Goal: Register for event/course

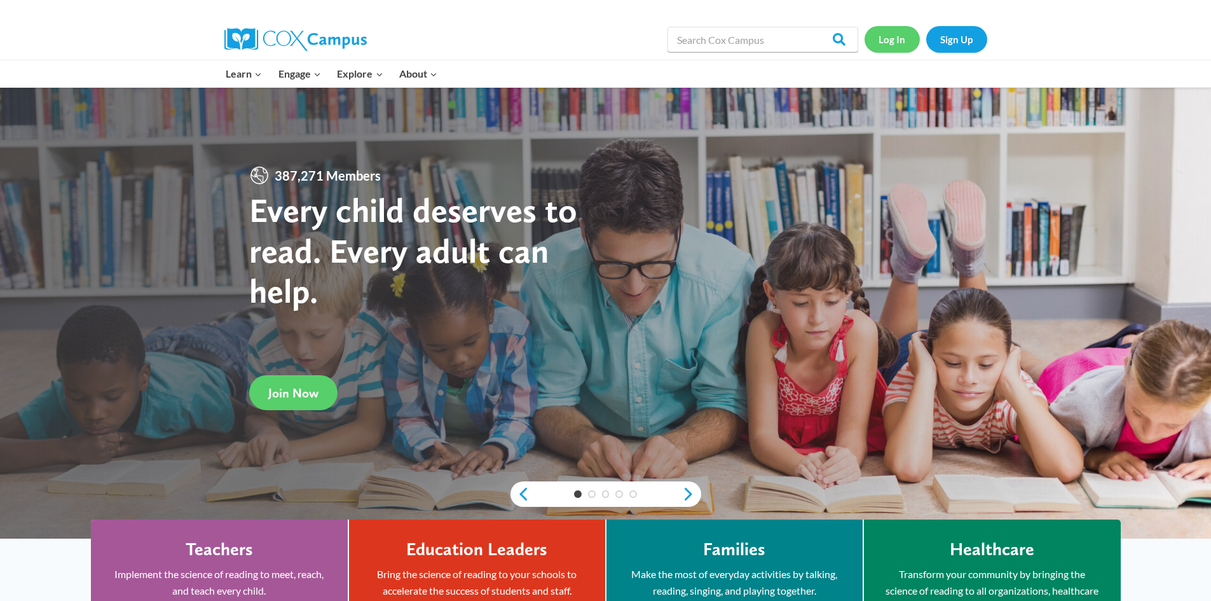
click at [899, 39] on link "Log In" at bounding box center [892, 39] width 55 height 26
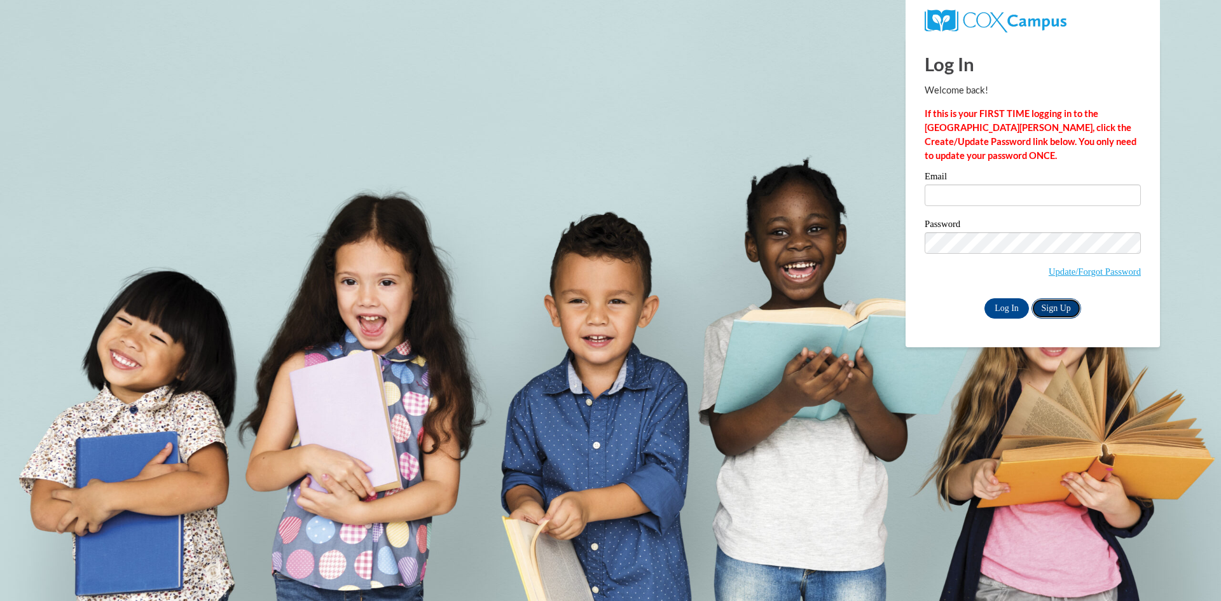
click at [1051, 301] on link "Sign Up" at bounding box center [1057, 308] width 50 height 20
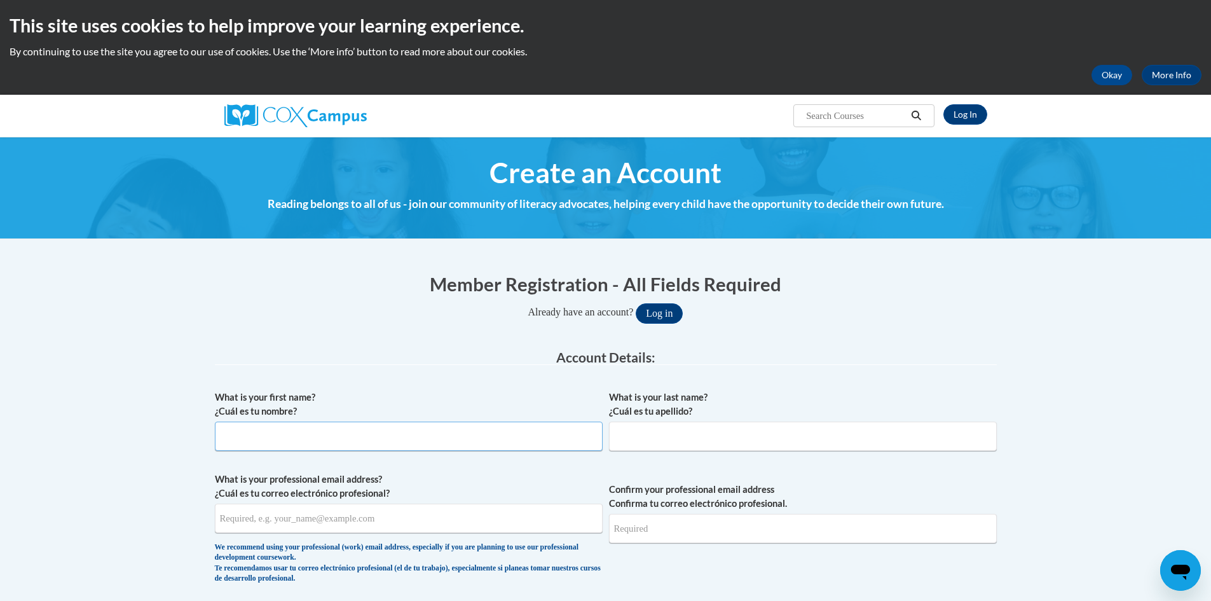
click at [493, 433] on input "What is your first name? ¿Cuál es tu nombre?" at bounding box center [409, 436] width 388 height 29
type input "Victoria"
type input "Wozniak"
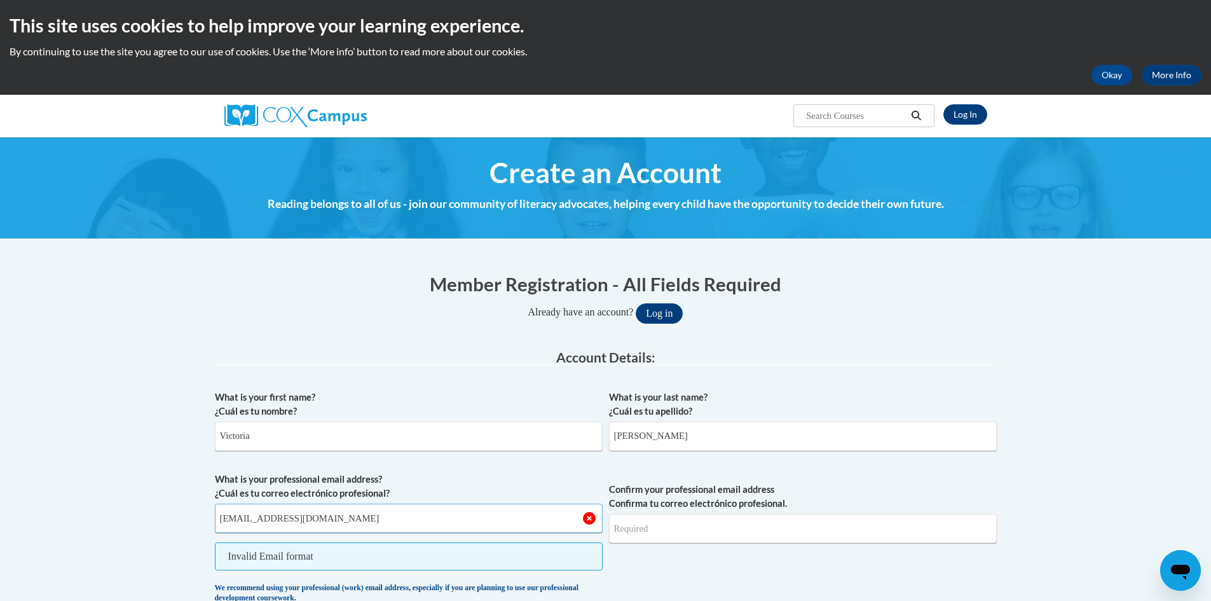
type input "[EMAIL_ADDRESS][DOMAIN_NAME]"
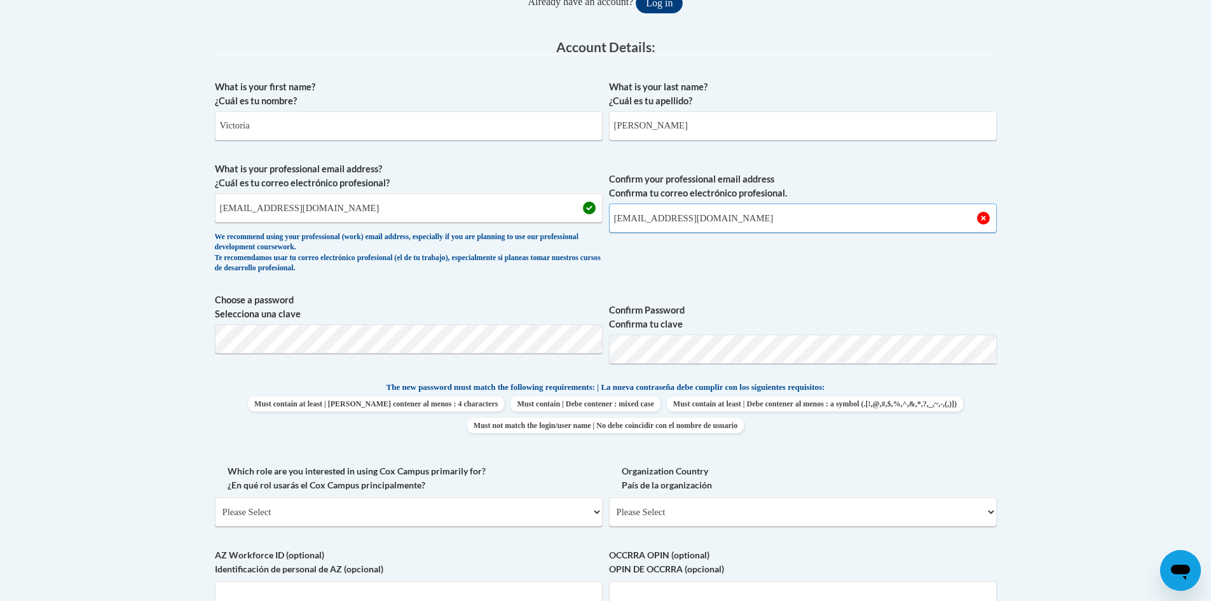
scroll to position [318, 0]
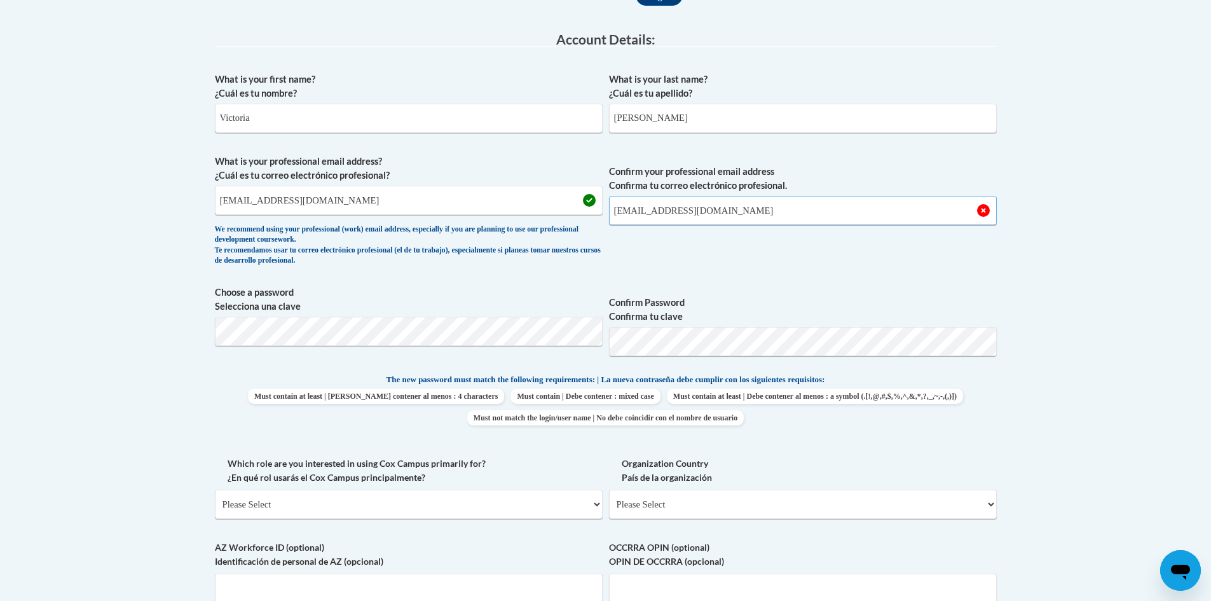
type input "[EMAIL_ADDRESS][DOMAIN_NAME]"
click at [1154, 479] on body "This site uses cookies to help improve your learning experience. By continuing …" at bounding box center [605, 444] width 1211 height 1524
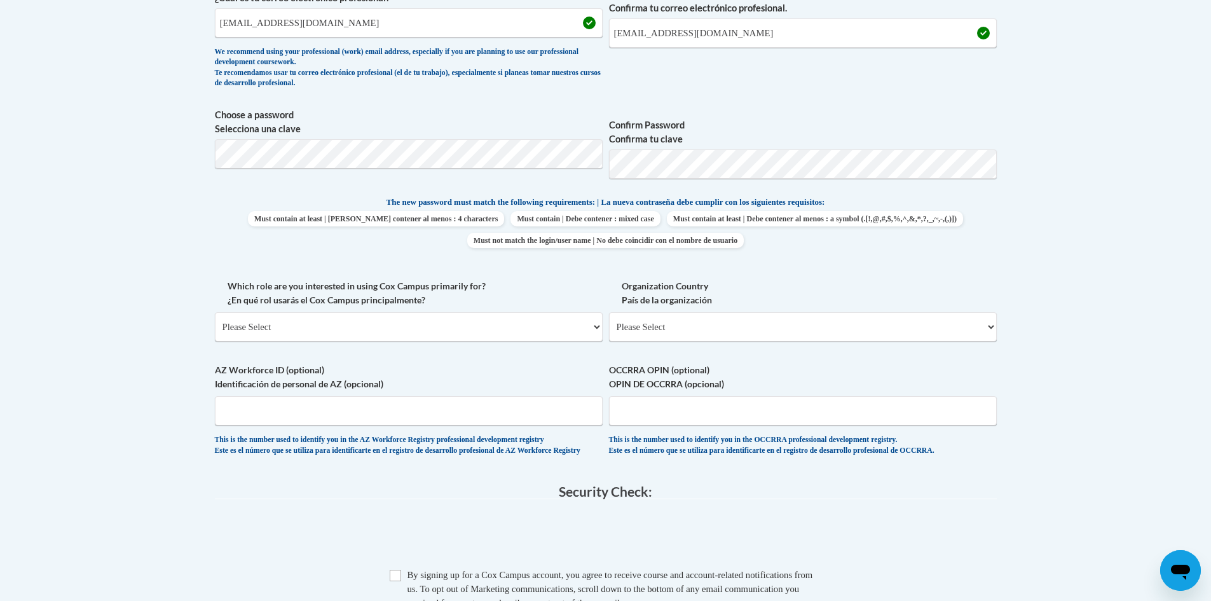
scroll to position [509, 0]
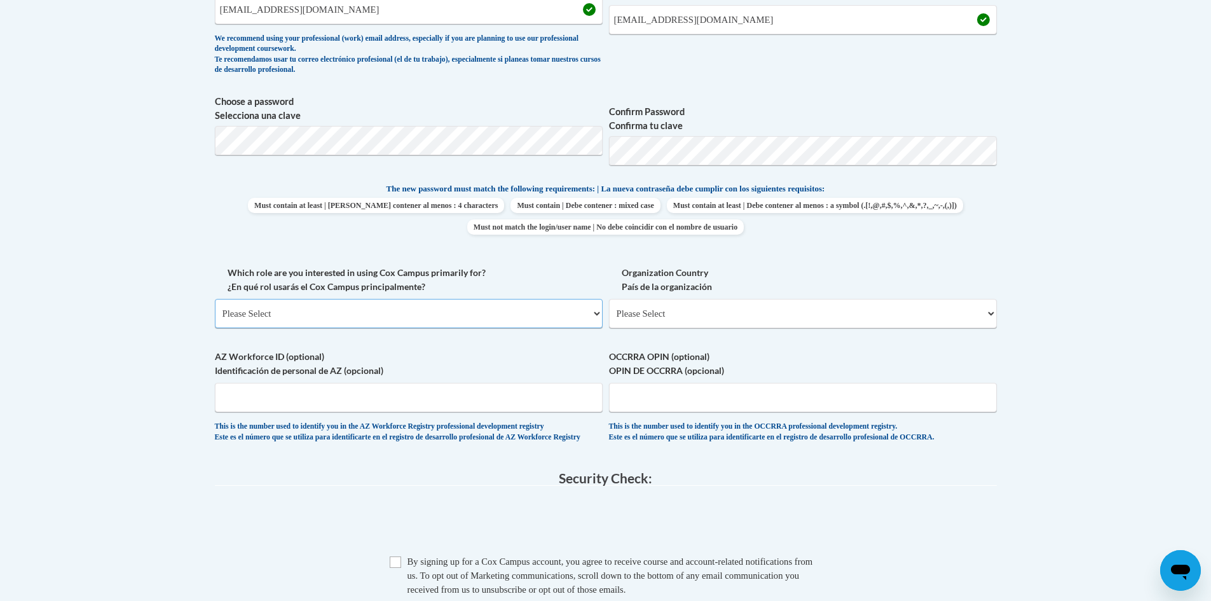
click at [597, 314] on select "Please Select College/University | Colegio/Universidad Community/Nonprofit Part…" at bounding box center [409, 313] width 388 height 29
select select "fbf2d438-af2f-41f8-98f1-81c410e29de3"
click at [215, 299] on select "Please Select College/University | Colegio/Universidad Community/Nonprofit Part…" at bounding box center [409, 313] width 388 height 29
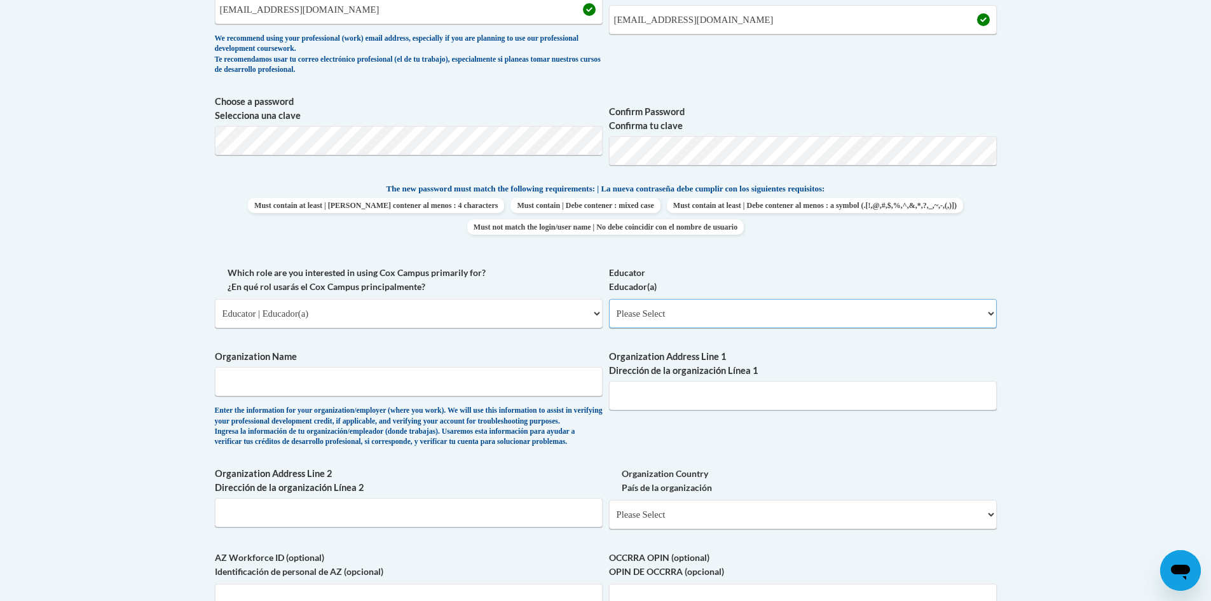
click at [986, 311] on select "Please Select Early Learning/Daycare Teacher/Family Home Care Provider | Maestr…" at bounding box center [803, 313] width 388 height 29
select select "5e2af403-4f2c-4e49-a02f-103e55d7b75b"
click at [609, 299] on select "Please Select Early Learning/Daycare Teacher/Family Home Care Provider | Maestr…" at bounding box center [803, 313] width 388 height 29
drag, startPoint x: 420, startPoint y: 375, endPoint x: 435, endPoint y: 379, distance: 15.7
click at [420, 375] on input "Organization Name" at bounding box center [409, 381] width 388 height 29
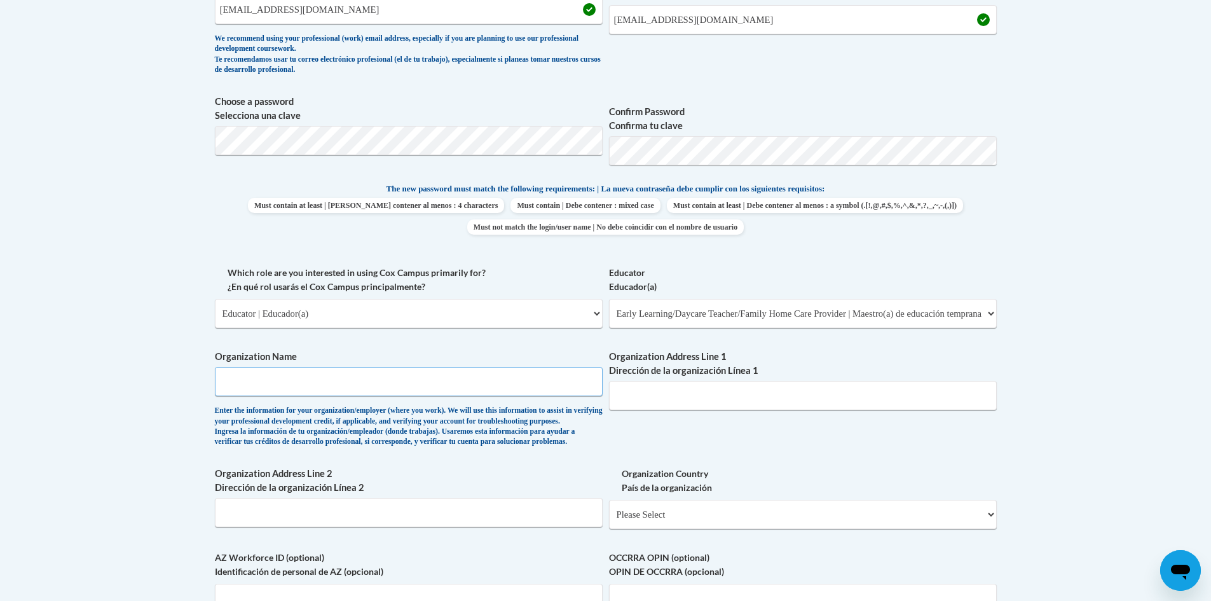
type input "PERRY CHRISTIAN PRESCHOOL AND CHILD CARE"
type input "139 Perry Dr. NW."
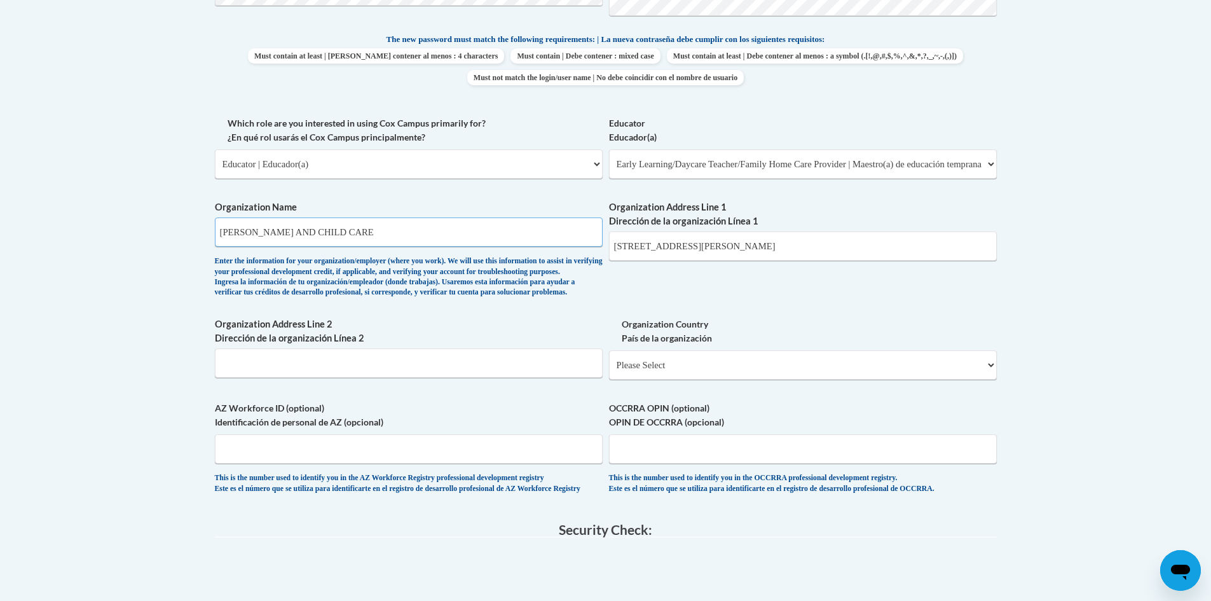
scroll to position [700, 0]
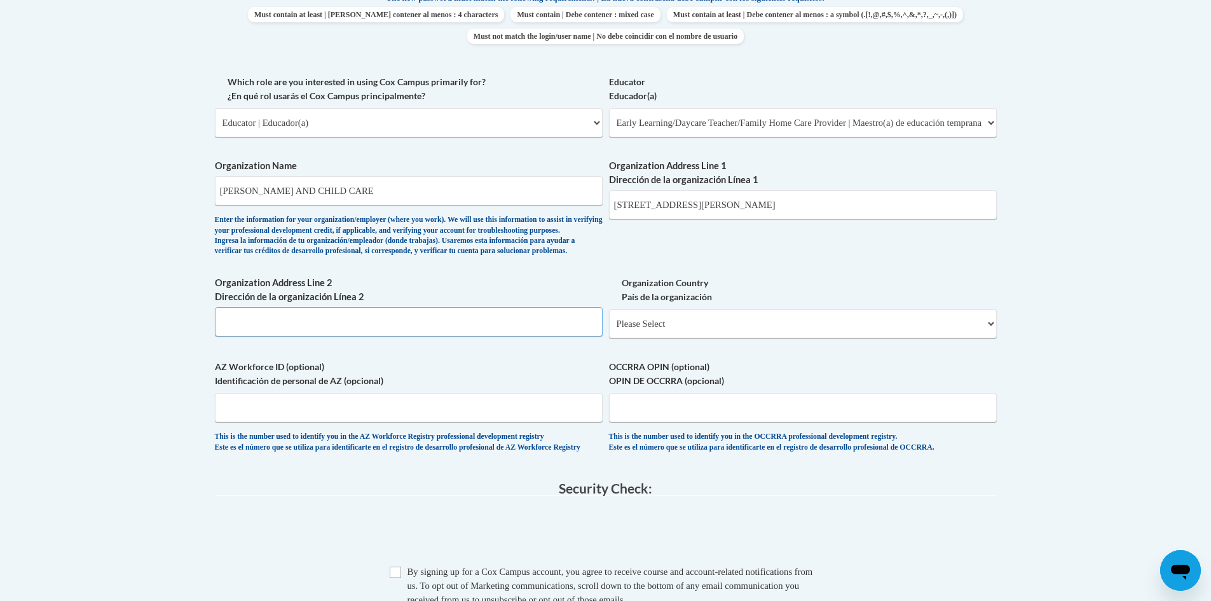
click at [439, 336] on input "Organization Address Line 2 Dirección de la organización Línea 2" at bounding box center [409, 321] width 388 height 29
type input "139 Perry Dr NW"
select select "ad49bcad-a171-4b2e-b99c-48b446064914"
select select
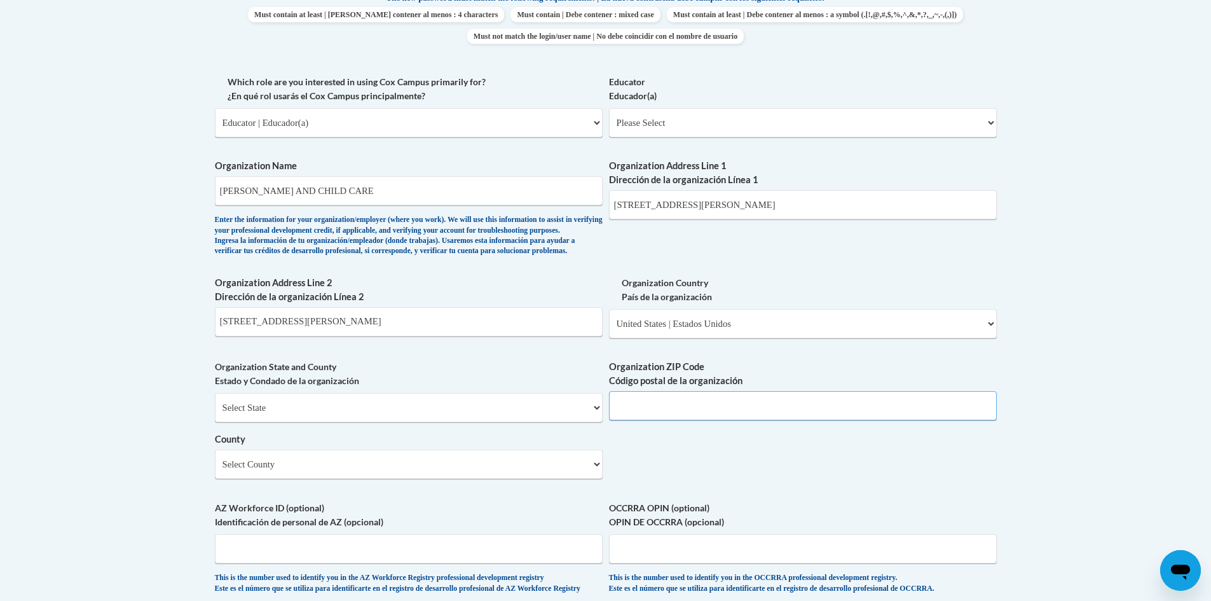
click at [703, 420] on input "Organization ZIP Code Código postal de la organización" at bounding box center [803, 405] width 388 height 29
type input "44708"
click at [397, 479] on select "Select County Adams Allen Ashland Ashtabula Athens Auglaize Belmont Brown Butle…" at bounding box center [409, 464] width 388 height 29
select select "Stark"
click at [215, 471] on select "Select County Adams Allen Ashland Ashtabula Athens Auglaize Belmont Brown Butle…" at bounding box center [409, 464] width 388 height 29
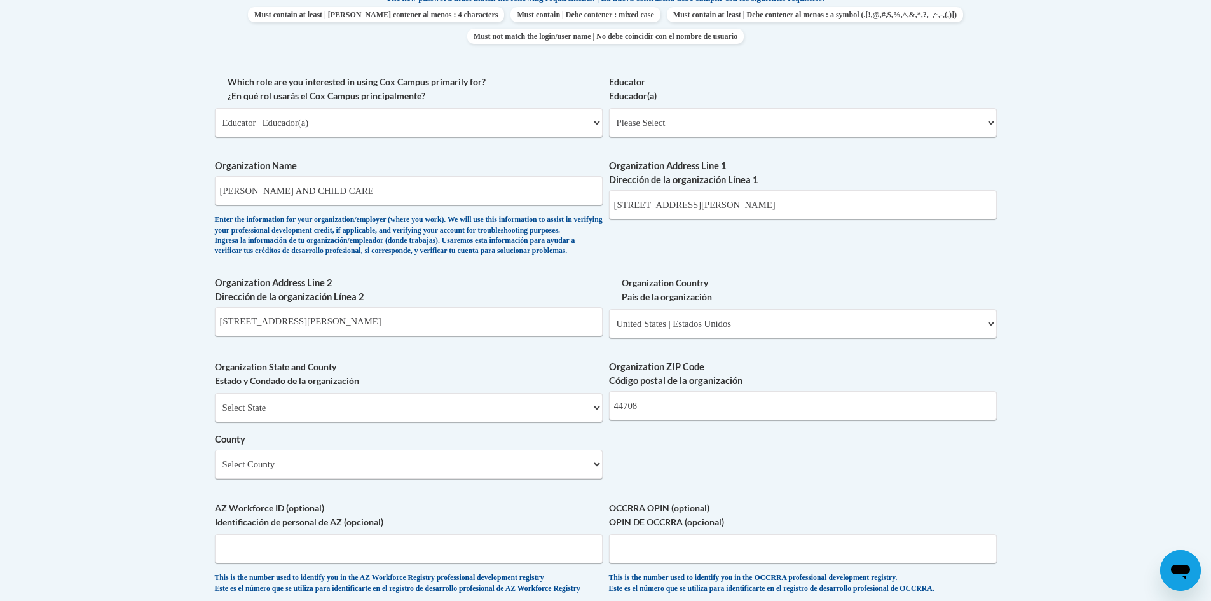
click at [1101, 456] on body "This site uses cookies to help improve your learning experience. By continuing …" at bounding box center [605, 233] width 1211 height 1867
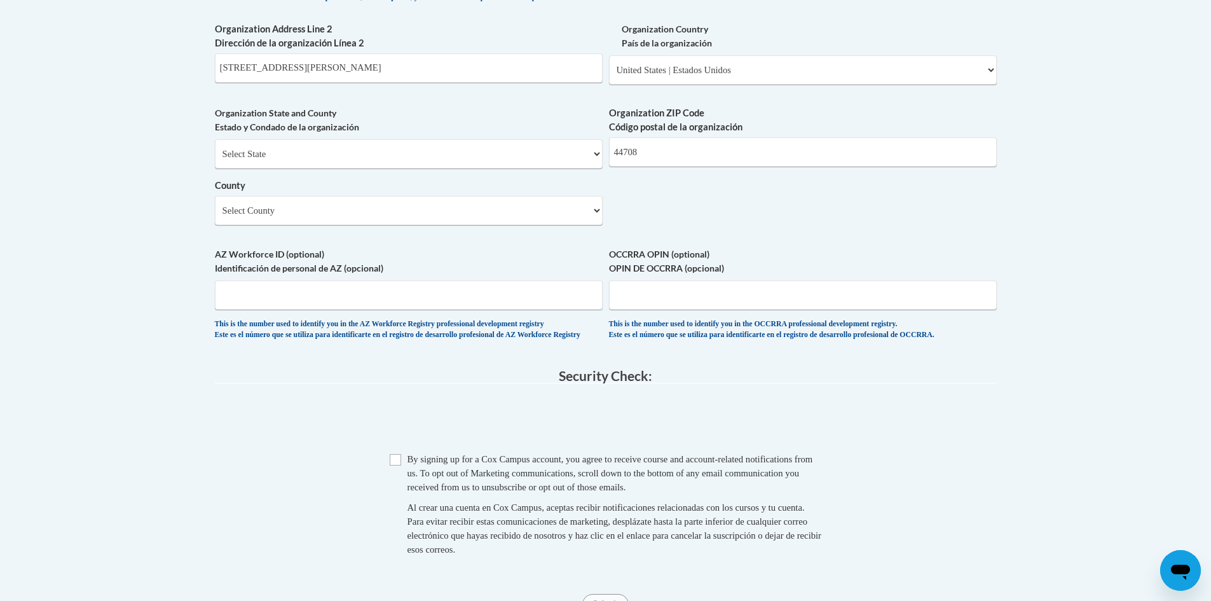
scroll to position [954, 0]
click at [761, 309] on input "OCCRRA OPIN (optional) OPIN DE OCCRRA (opcional)" at bounding box center [803, 294] width 388 height 29
type input "1102-2371"
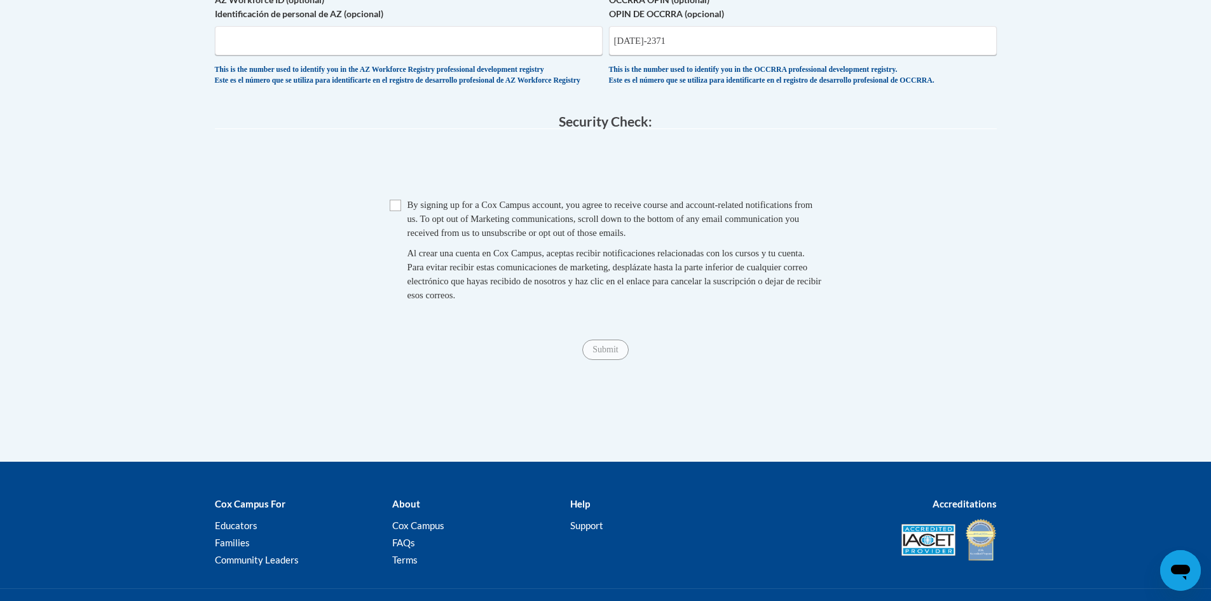
scroll to position [1208, 0]
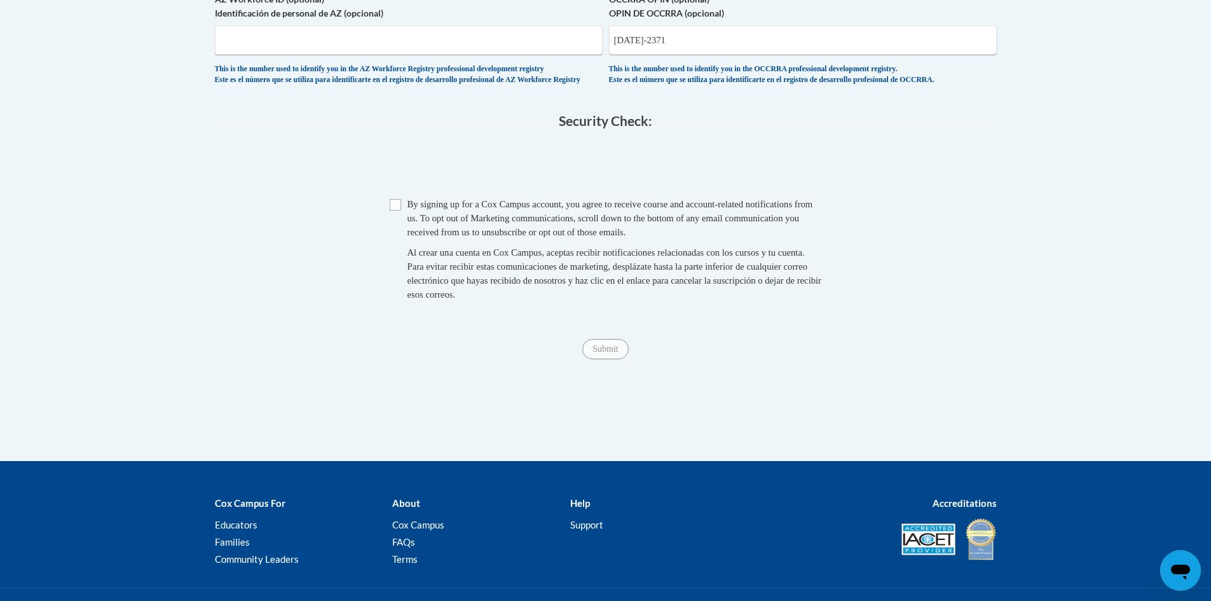
click at [402, 237] on span "Checkbox By signing up for a Cox Campus account, you agree to receive course an…" at bounding box center [606, 255] width 432 height 117
click at [392, 211] on input "Checkbox" at bounding box center [395, 204] width 11 height 11
checkbox input "true"
click at [614, 359] on input "Submit" at bounding box center [606, 349] width 46 height 20
click at [719, 55] on input "1102-2371" at bounding box center [803, 39] width 388 height 29
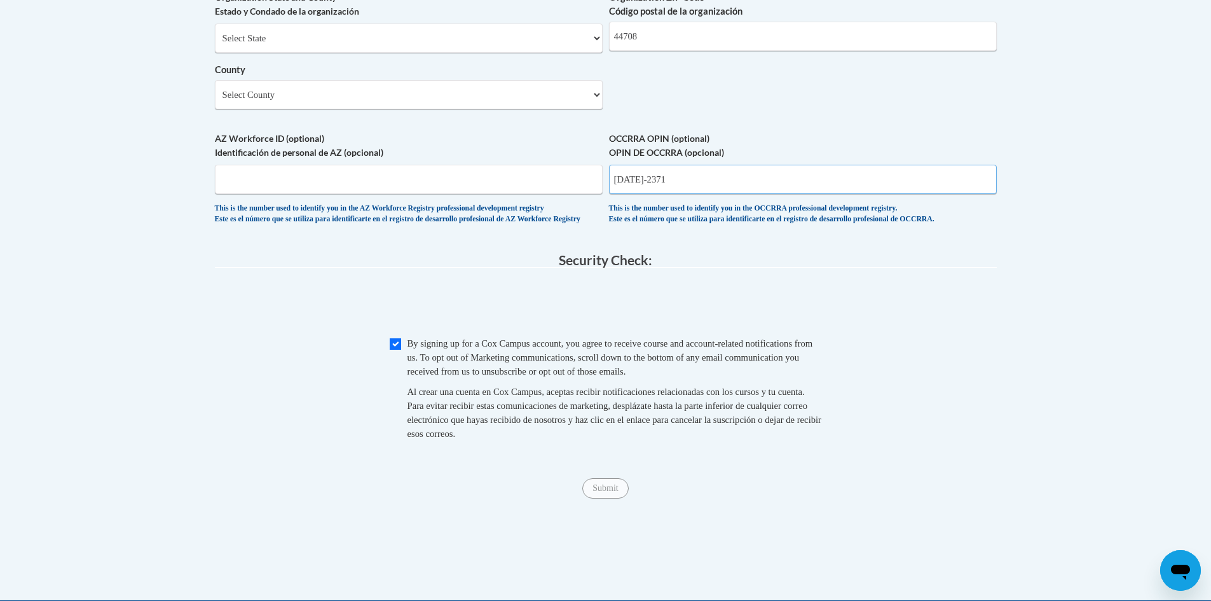
scroll to position [1081, 0]
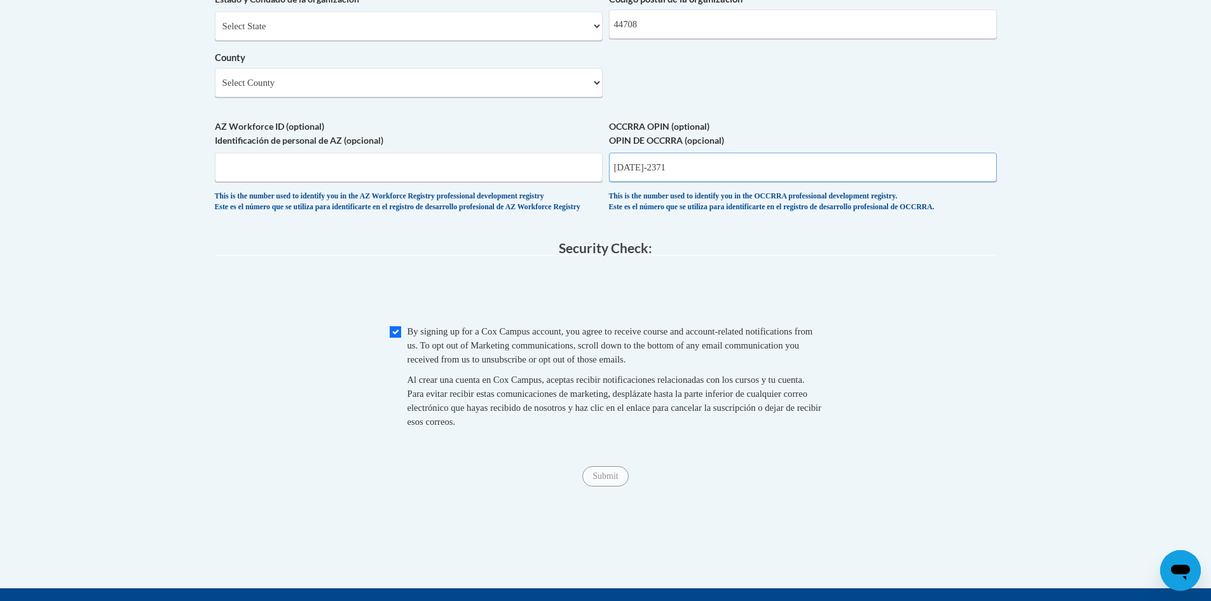
click at [659, 182] on input "1102-2371" at bounding box center [803, 167] width 388 height 29
type input "11022371"
click at [617, 487] on input "Submit" at bounding box center [606, 476] width 46 height 20
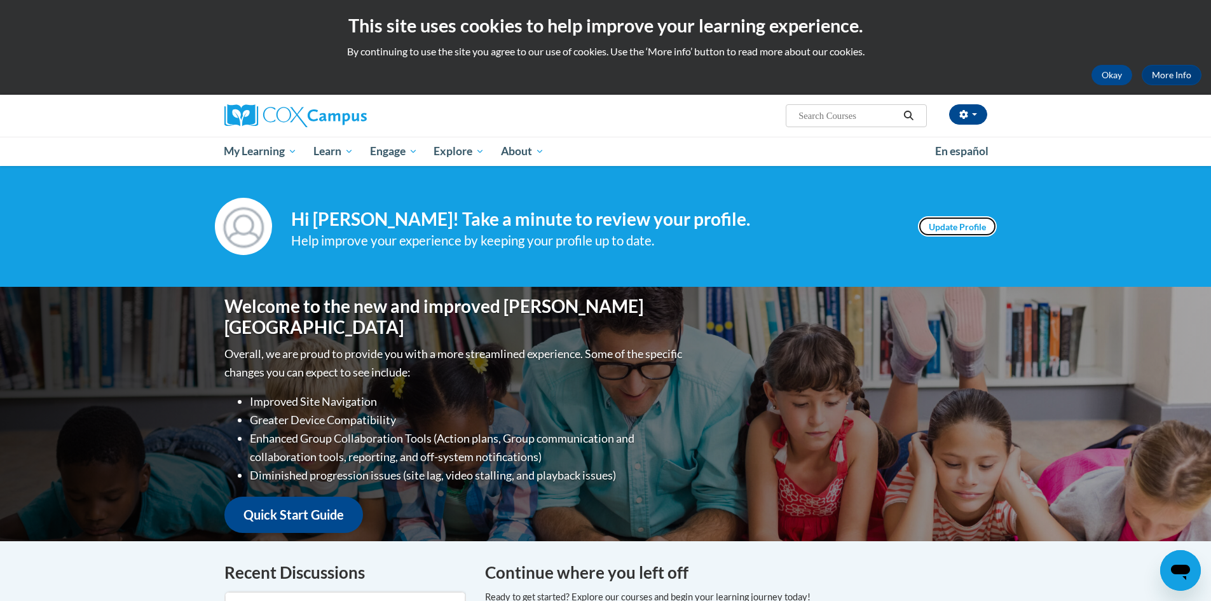
click at [941, 228] on link "Update Profile" at bounding box center [957, 226] width 79 height 20
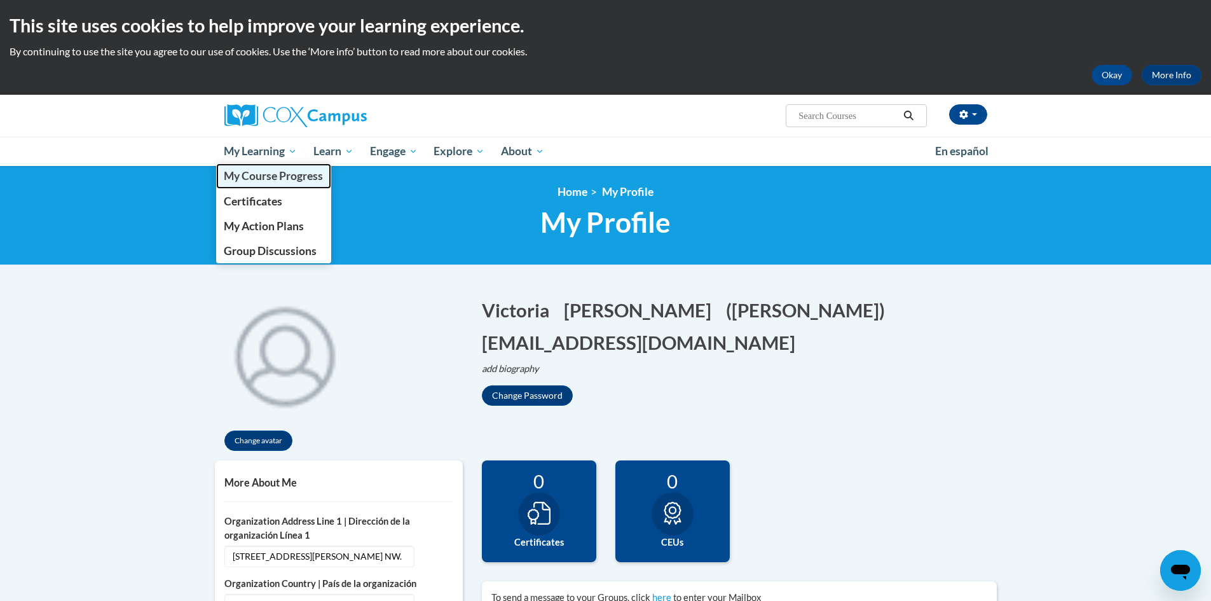
click at [293, 178] on span "My Course Progress" at bounding box center [273, 175] width 99 height 13
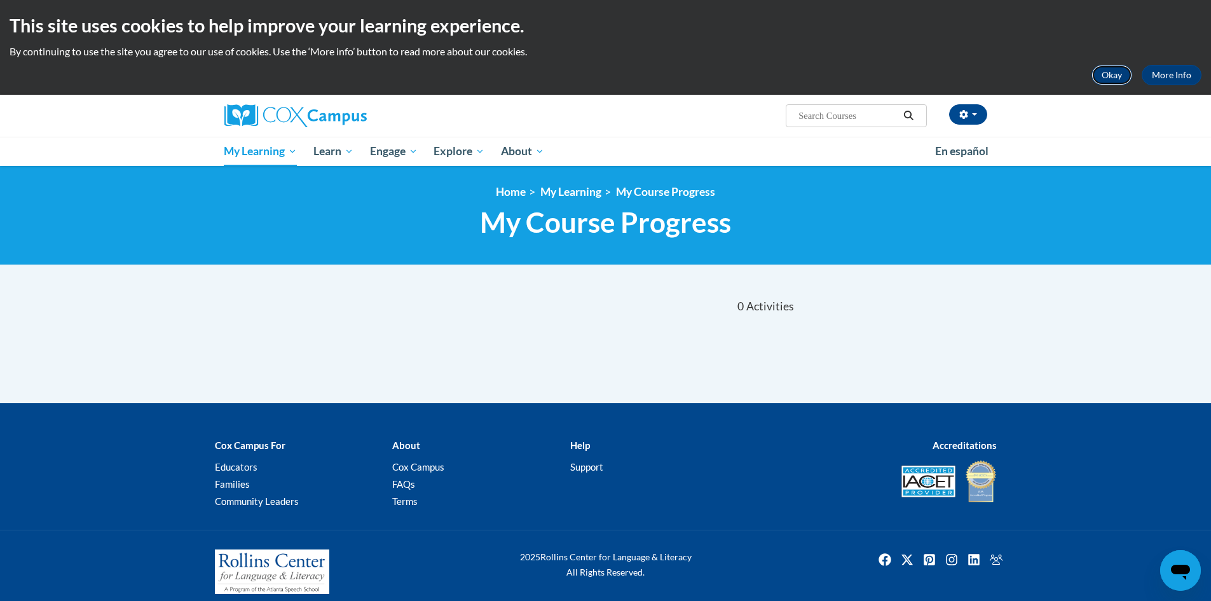
click at [1121, 76] on button "Okay" at bounding box center [1112, 75] width 41 height 20
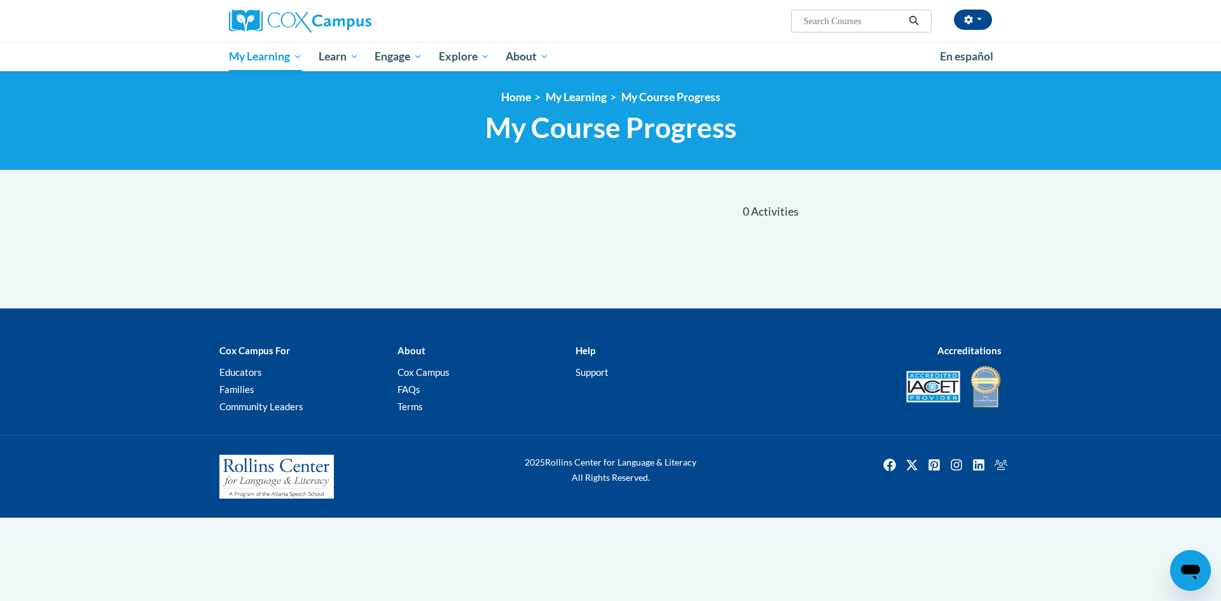
click at [850, 25] on input "Search..." at bounding box center [854, 20] width 102 height 15
type input "Meaningful Conversations"
click at [919, 20] on icon "Search" at bounding box center [913, 21] width 11 height 10
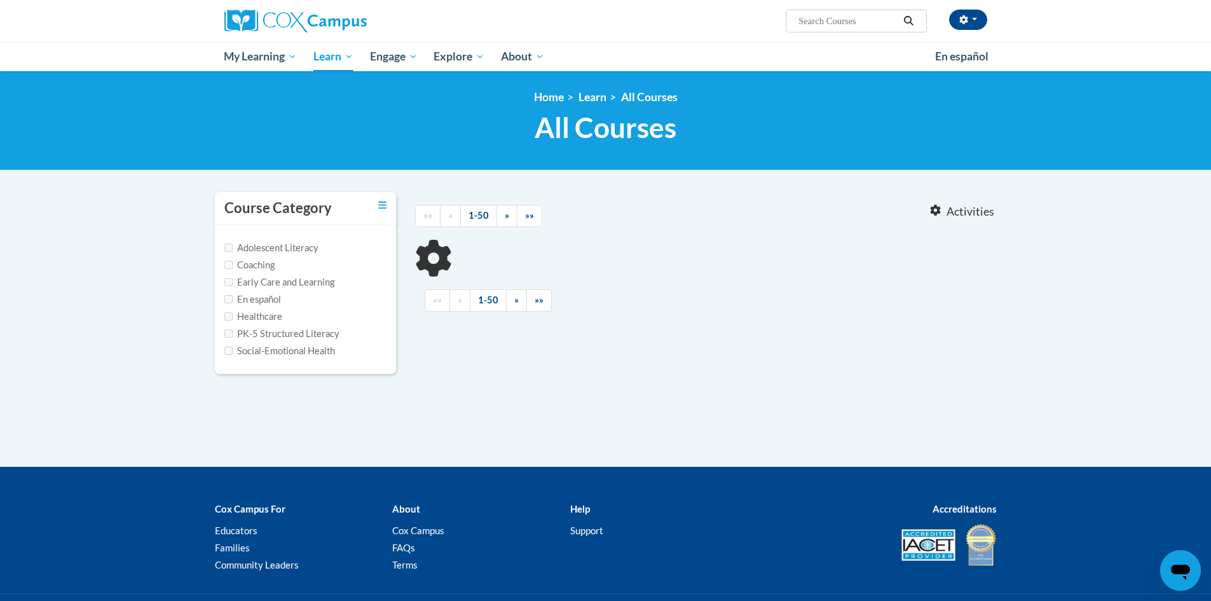
type input "Meaningful Conversations"
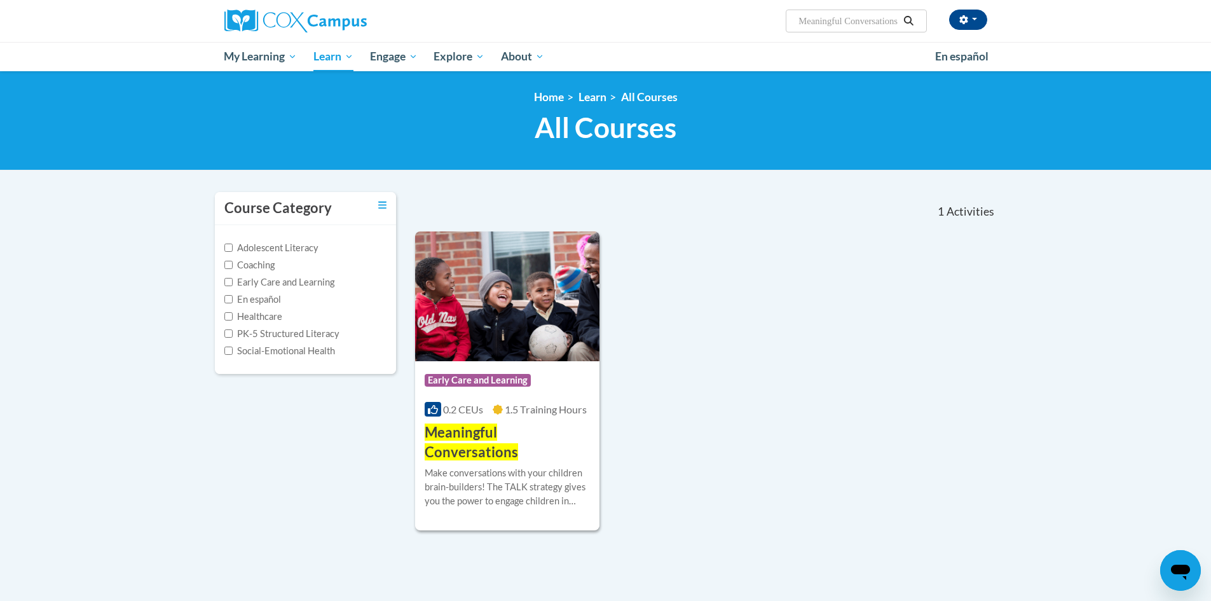
click at [303, 282] on label "Early Care and Learning" at bounding box center [279, 282] width 110 height 14
click at [233, 282] on input "Early Care and Learning" at bounding box center [228, 282] width 8 height 8
checkbox input "true"
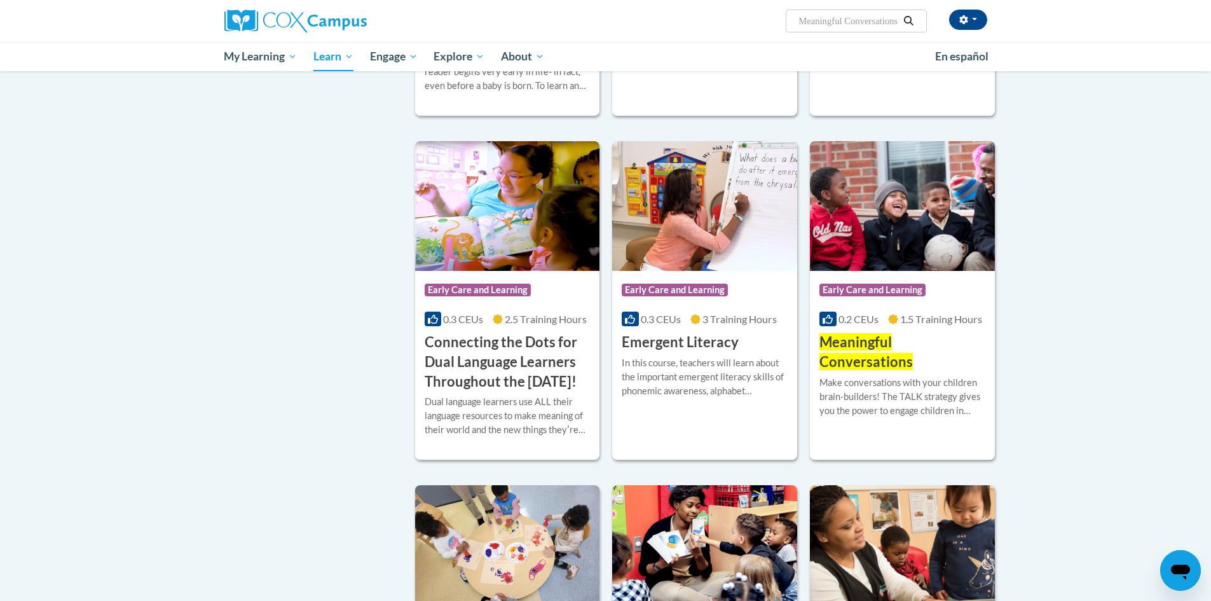
scroll to position [445, 0]
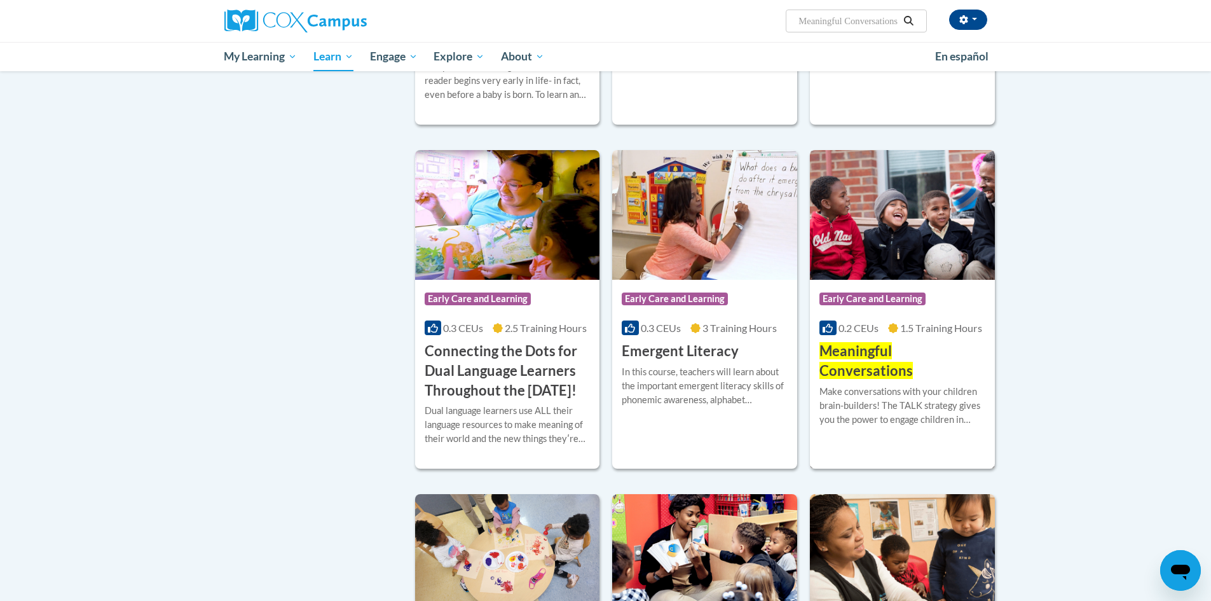
click at [913, 347] on span "Meaningful Conversations" at bounding box center [866, 360] width 93 height 37
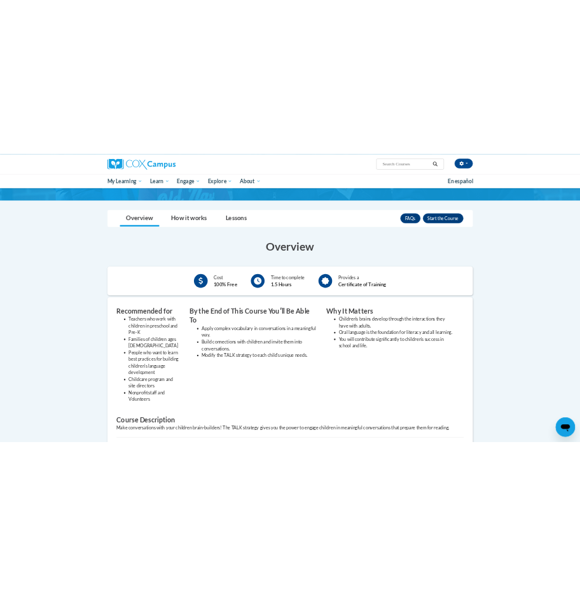
scroll to position [124, 0]
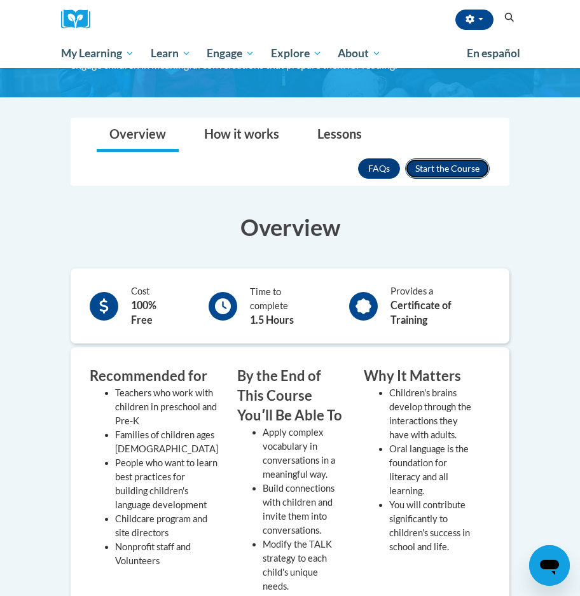
click at [456, 166] on button "Enroll" at bounding box center [447, 168] width 85 height 20
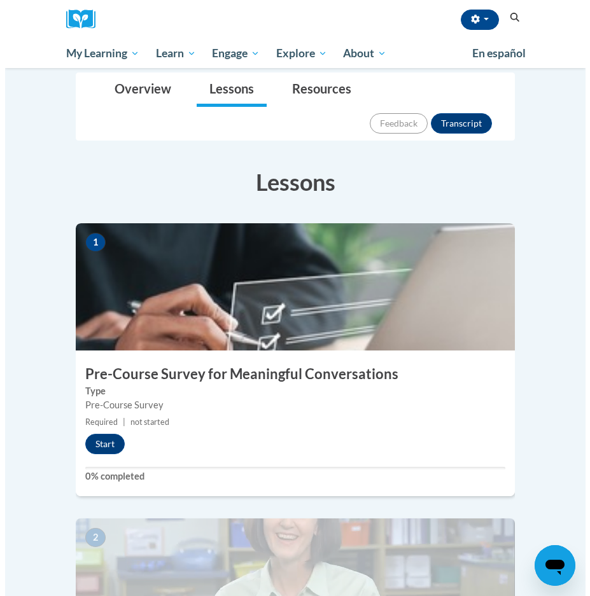
scroll to position [254, 0]
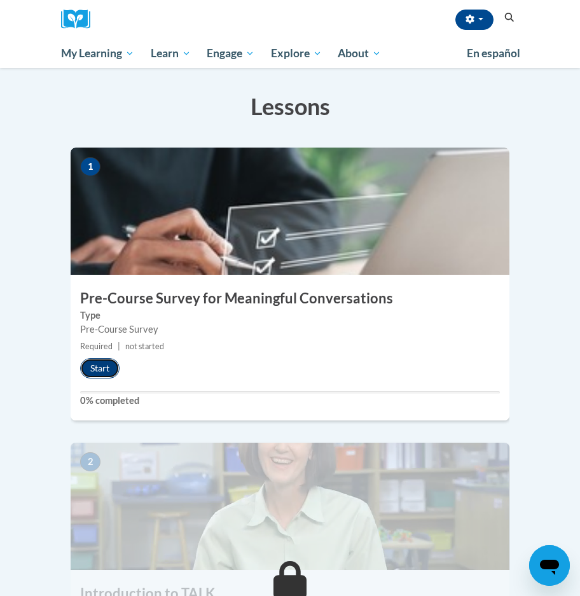
click at [101, 358] on button "Start" at bounding box center [99, 368] width 39 height 20
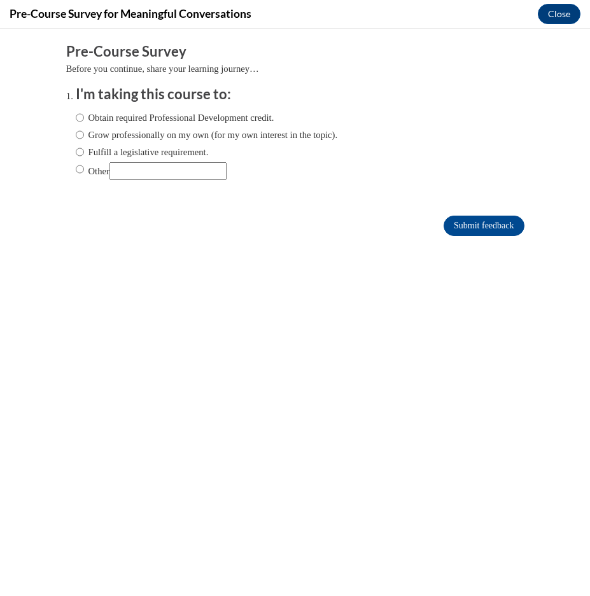
scroll to position [0, 0]
click at [197, 114] on label "Obtain required Professional Development credit." at bounding box center [175, 118] width 198 height 14
click at [84, 114] on input "Obtain required Professional Development credit." at bounding box center [80, 118] width 8 height 14
radio input "true"
click at [482, 226] on input "Submit feedback" at bounding box center [483, 226] width 80 height 20
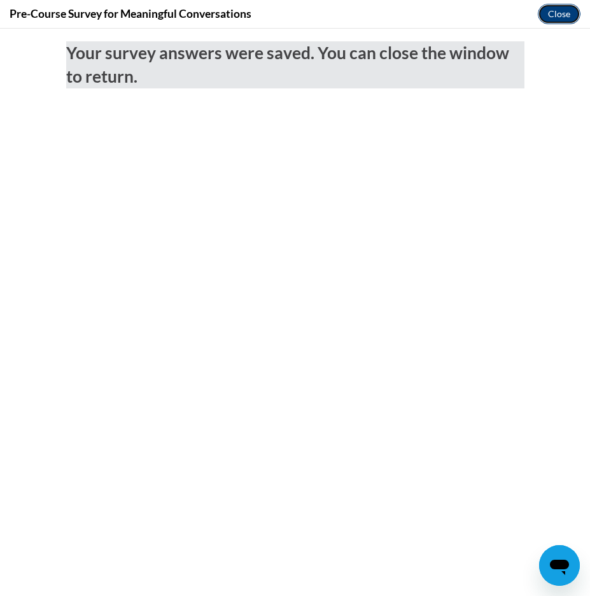
click at [569, 12] on button "Close" at bounding box center [558, 14] width 43 height 20
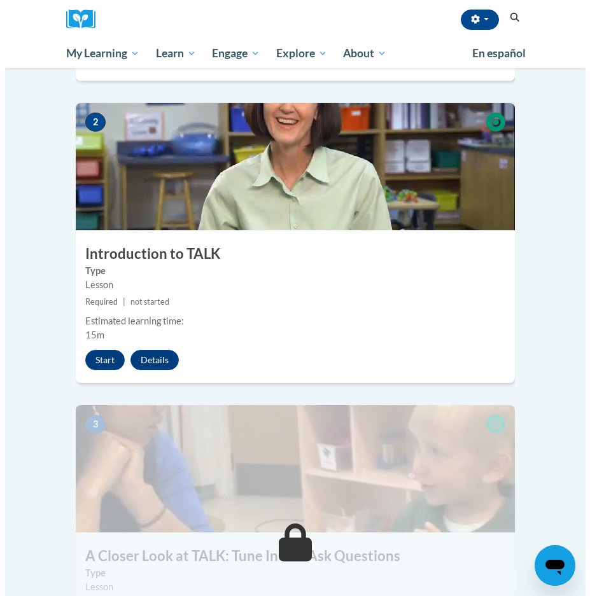
scroll to position [572, 0]
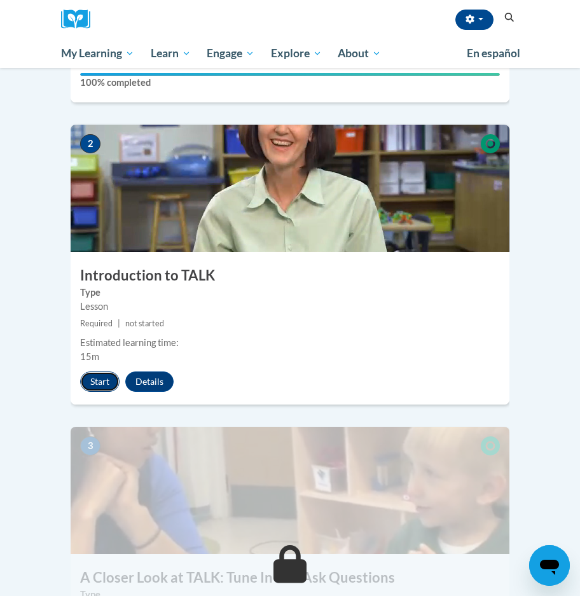
click at [93, 371] on button "Start" at bounding box center [99, 381] width 39 height 20
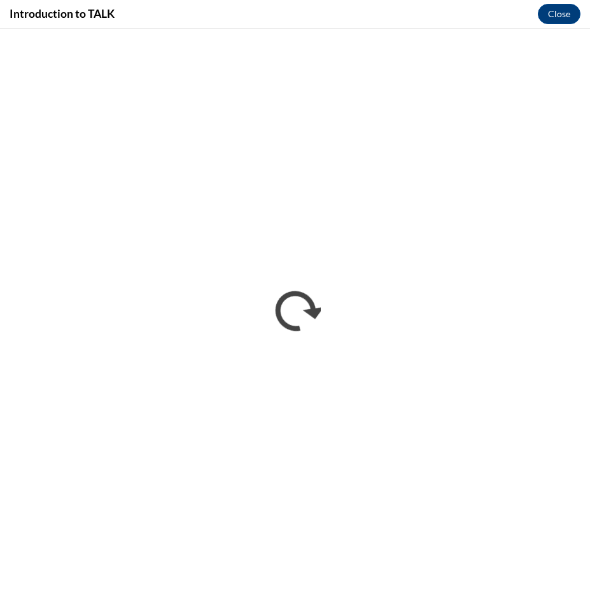
scroll to position [0, 0]
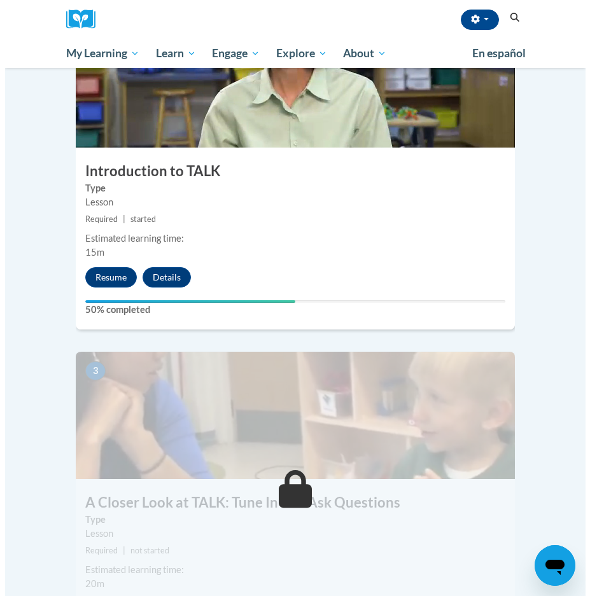
scroll to position [700, 0]
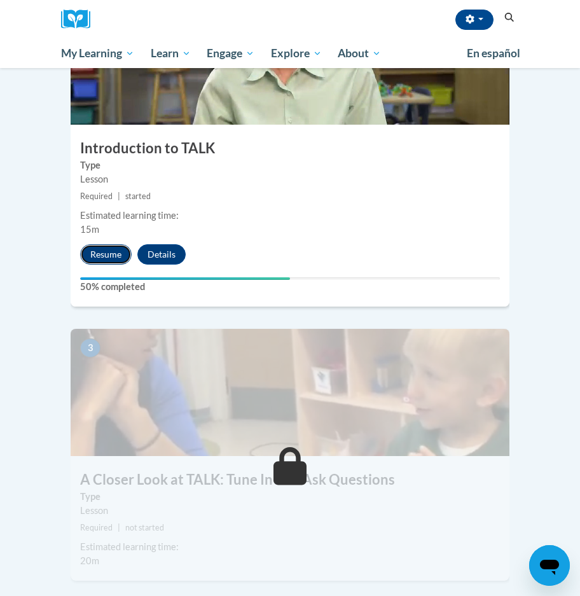
click at [101, 244] on button "Resume" at bounding box center [106, 254] width 52 height 20
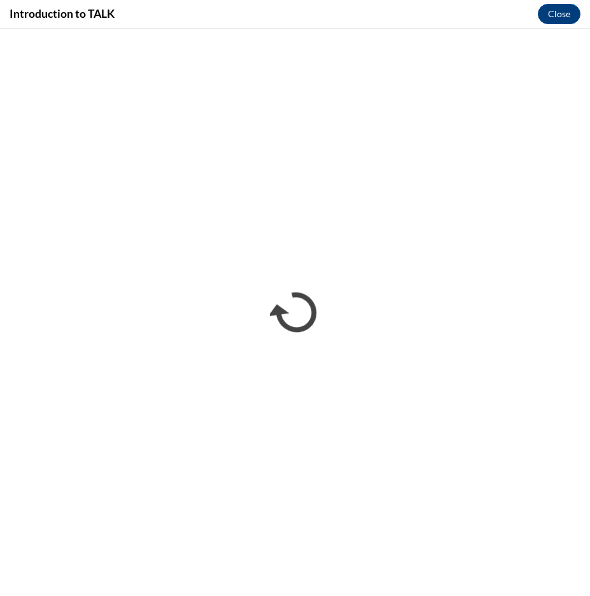
scroll to position [0, 0]
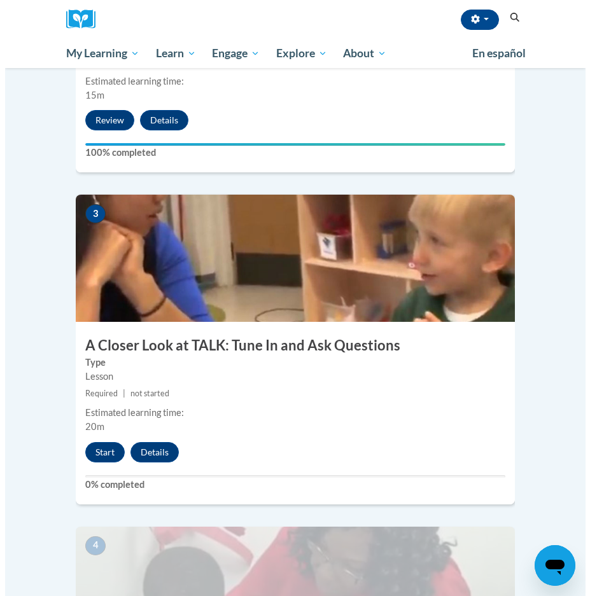
scroll to position [827, 0]
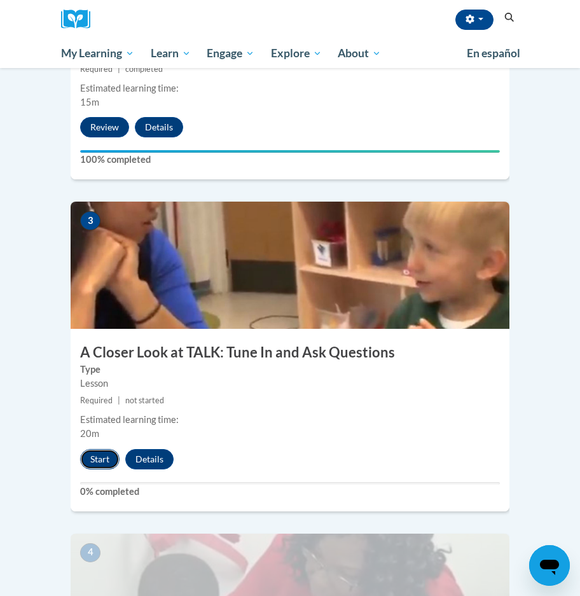
click at [104, 449] on button "Start" at bounding box center [99, 459] width 39 height 20
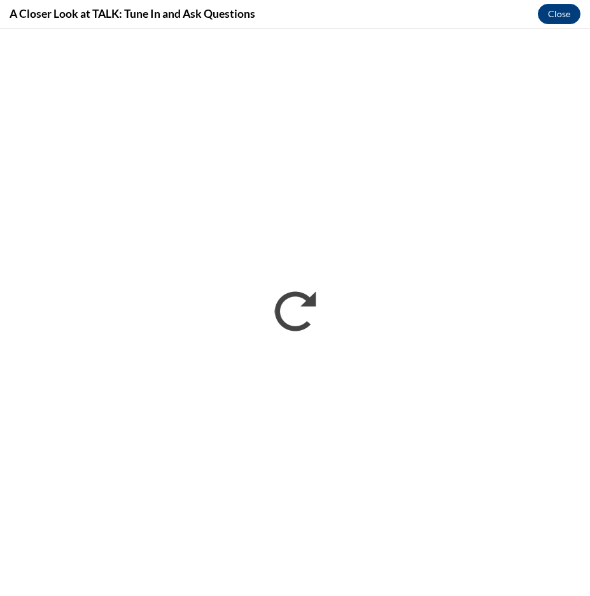
scroll to position [0, 0]
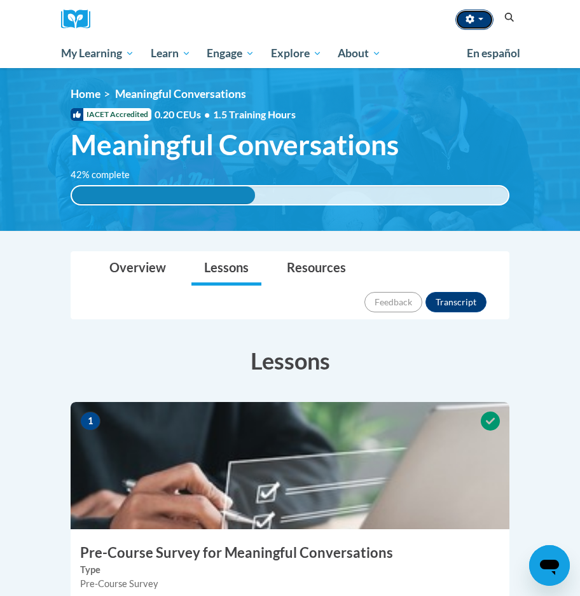
click at [485, 21] on button "button" at bounding box center [474, 20] width 38 height 20
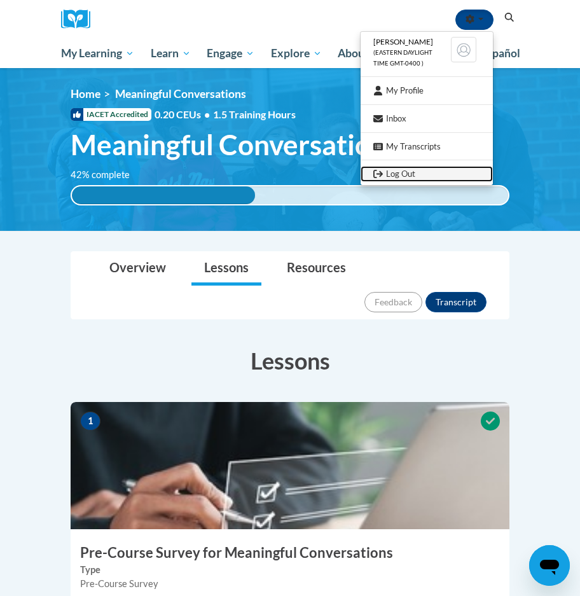
click at [405, 175] on link "Log Out" at bounding box center [427, 174] width 132 height 16
